Goal: Find specific page/section: Find specific page/section

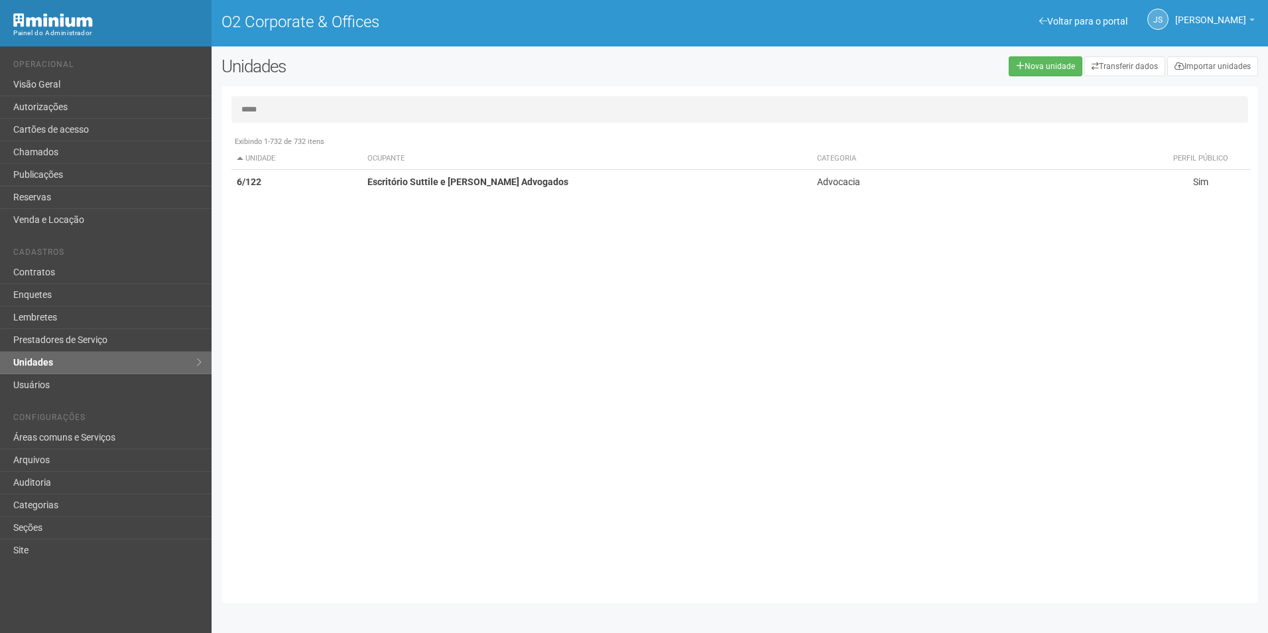
type input "*****"
click at [570, 180] on td "Escritório Suttile e [PERSON_NAME] Advogados" at bounding box center [587, 182] width 450 height 25
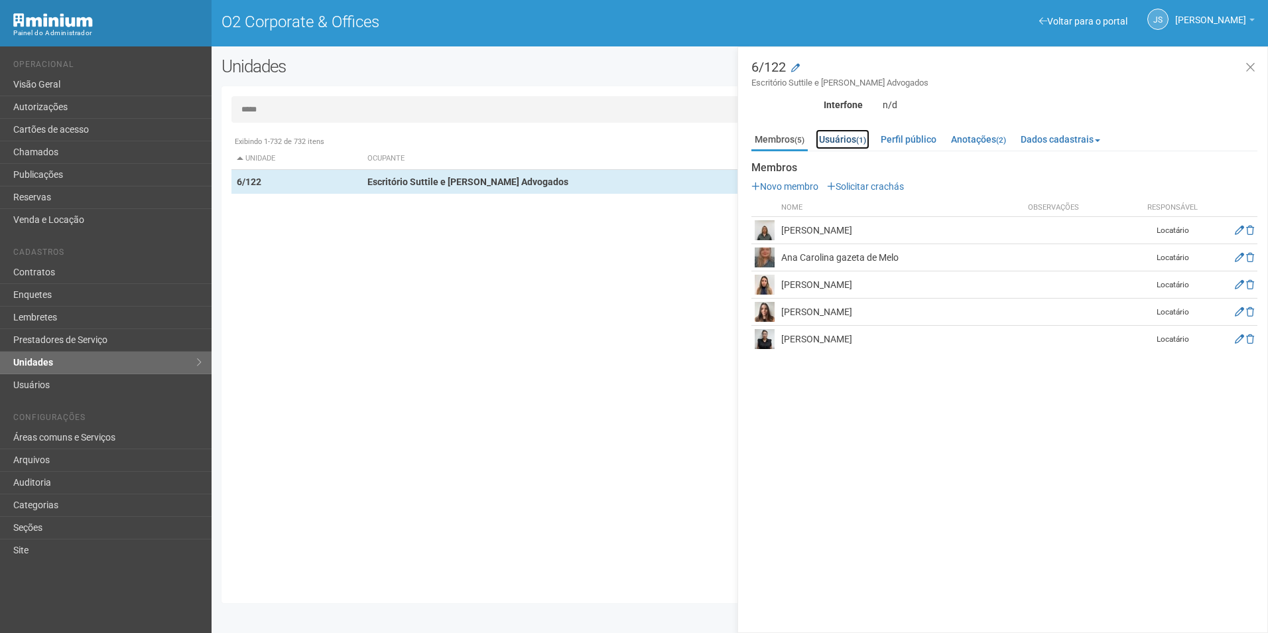
click at [857, 140] on link "Usuários (1)" at bounding box center [842, 139] width 54 height 20
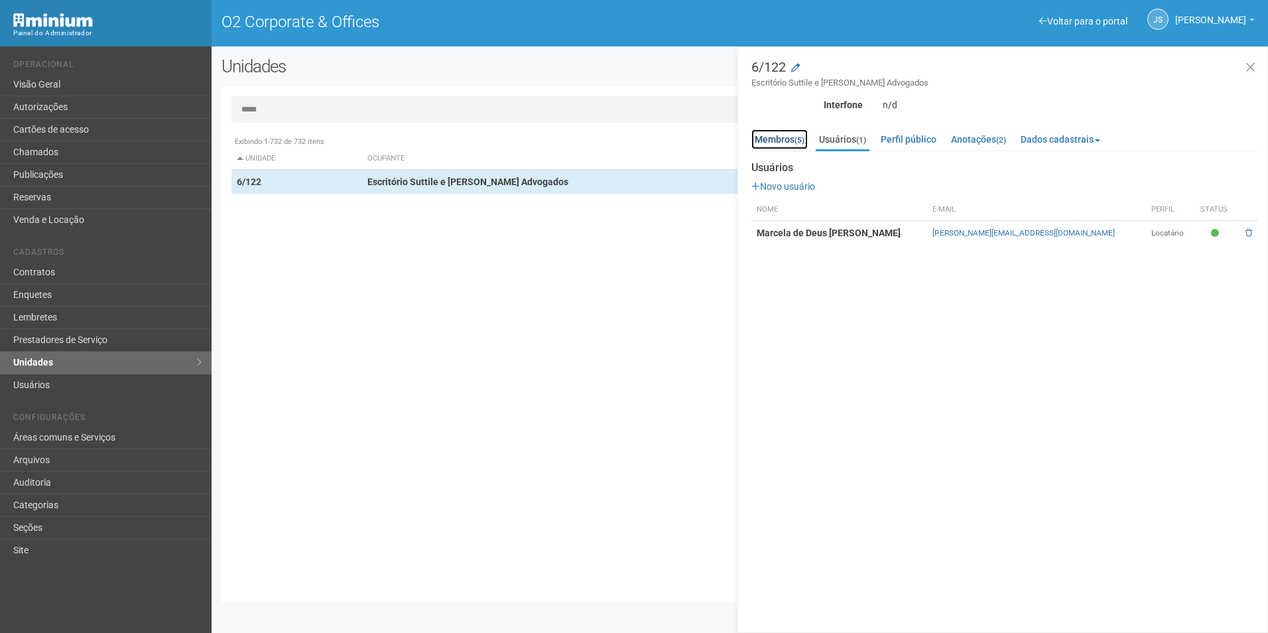
click at [785, 134] on link "Membros (5)" at bounding box center [779, 139] width 56 height 20
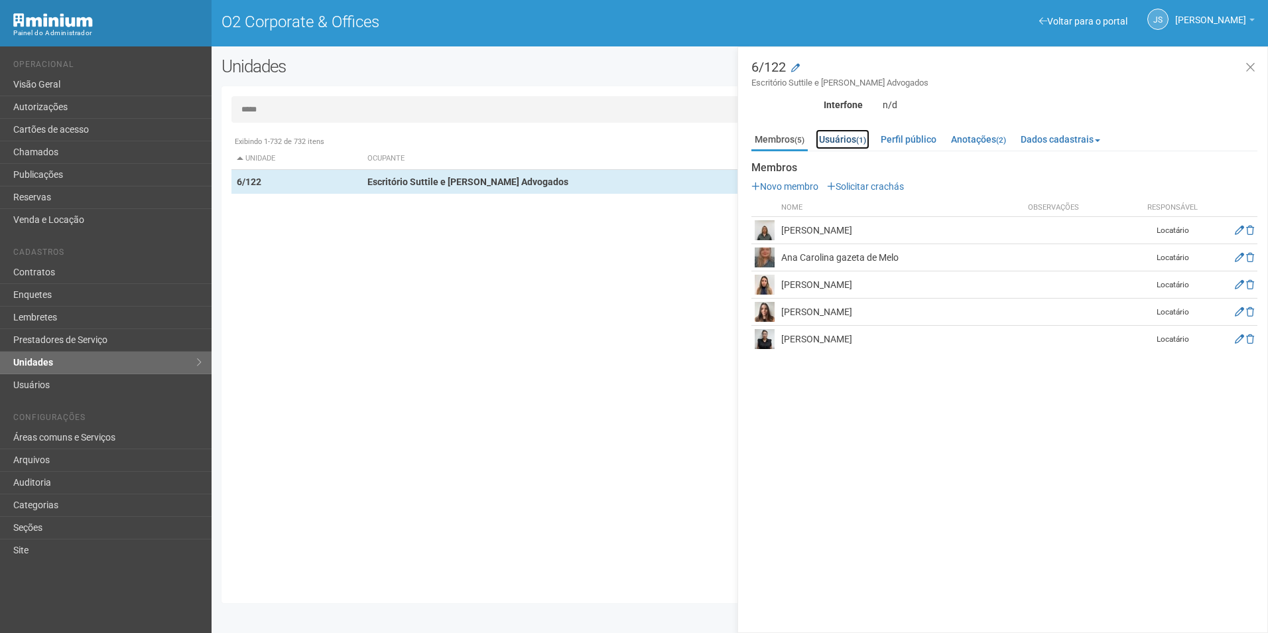
click at [850, 133] on link "Usuários (1)" at bounding box center [842, 139] width 54 height 20
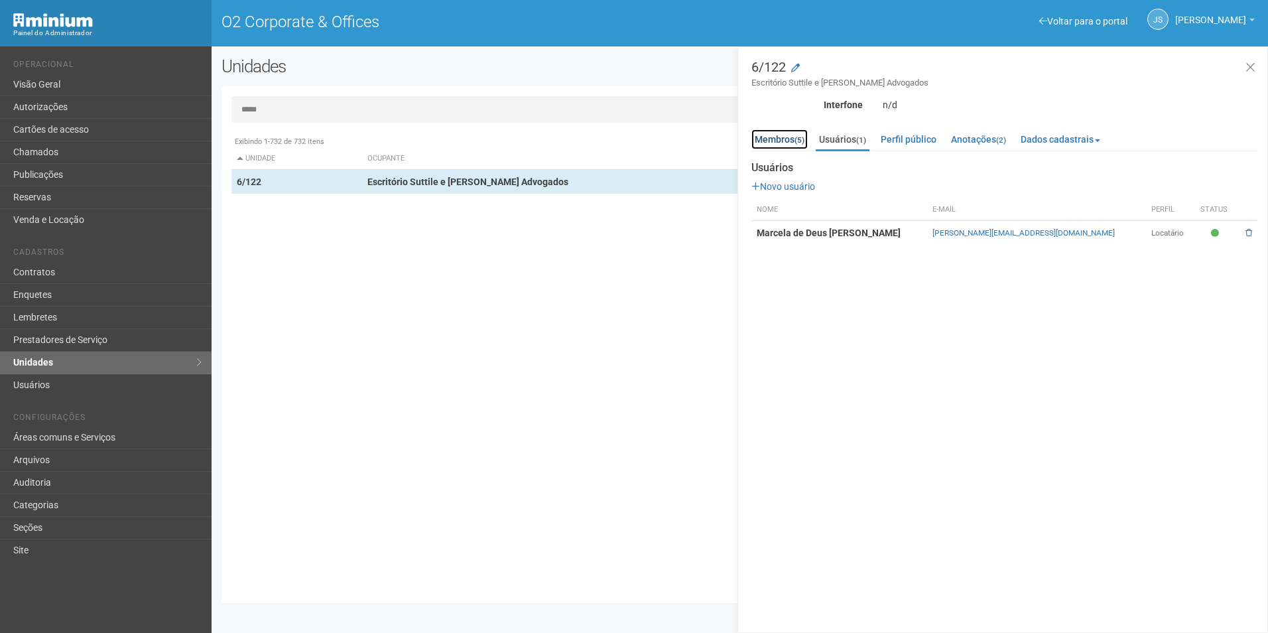
click at [772, 138] on link "Membros (5)" at bounding box center [779, 139] width 56 height 20
